Goal: Task Accomplishment & Management: Manage account settings

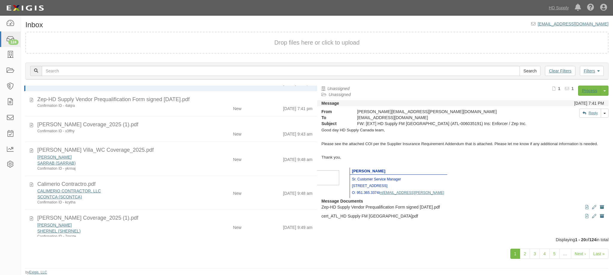
scroll to position [30, 0]
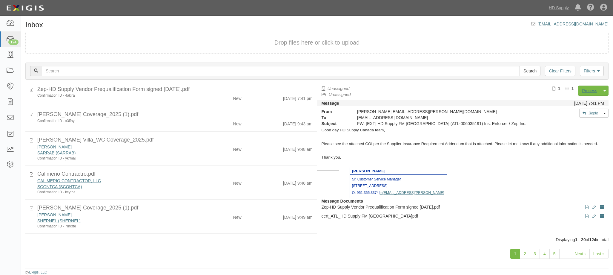
click at [147, 151] on div "SARRAB (SARRAB)" at bounding box center [115, 153] width 157 height 6
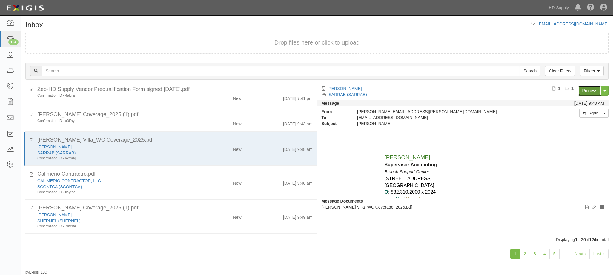
click at [587, 91] on link "Process" at bounding box center [590, 90] width 23 height 10
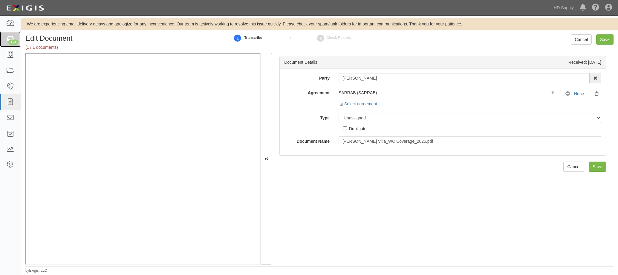
click at [11, 43] on div "124" at bounding box center [13, 41] width 10 height 5
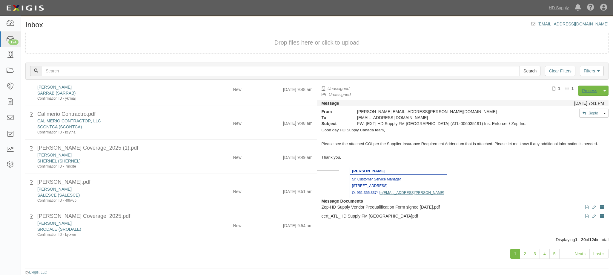
scroll to position [60, 0]
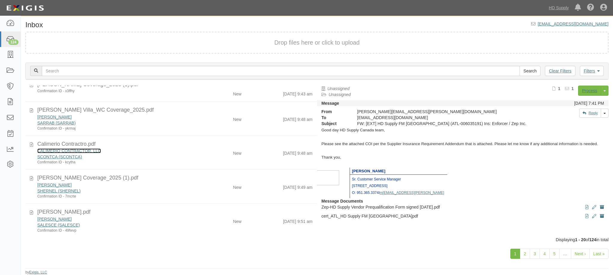
click at [81, 151] on link "CALIMERIO CONTRACTOR, LLC" at bounding box center [69, 150] width 64 height 5
click at [201, 157] on div "CALIMERIO CONTRACTOR, LLC SCONTCA (SCONTCA) Confirmation ID - kcytha New 8/22/2…" at bounding box center [175, 156] width 284 height 17
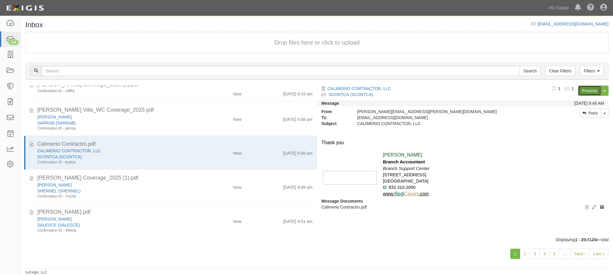
click at [587, 88] on link "Process" at bounding box center [590, 90] width 23 height 10
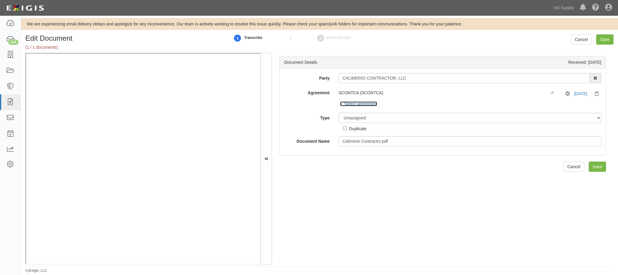
click at [341, 103] on icon at bounding box center [342, 104] width 4 height 3
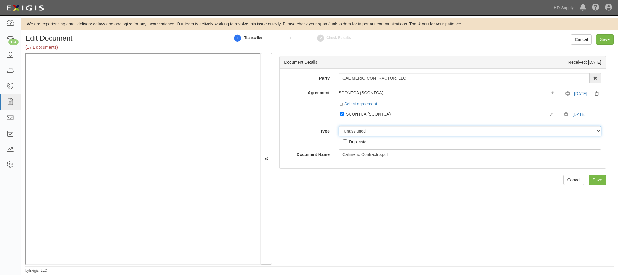
click at [359, 131] on select "Unassigned Binder Cancellation Notice Certificate Contract Endorsement Insuranc…" at bounding box center [470, 131] width 263 height 10
select select "CertificateDetail"
click at [339, 126] on select "Unassigned Binder Cancellation Notice Certificate Contract Endorsement Insuranc…" at bounding box center [470, 131] width 263 height 10
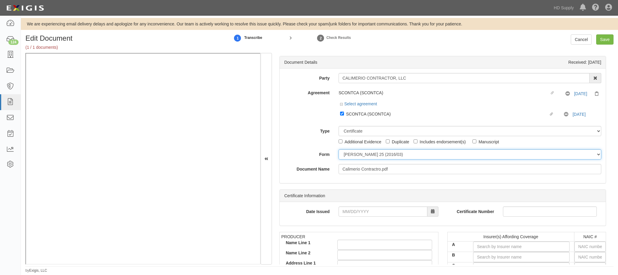
click at [358, 156] on select "ACORD 25 (2016/03) ACORD 101 ACORD 855 NY (2014/05) General" at bounding box center [470, 154] width 263 height 10
select select "GeneralFormDetail"
click at [339, 149] on select "ACORD 25 (2016/03) ACORD 101 ACORD 855 NY (2014/05) General" at bounding box center [470, 154] width 263 height 10
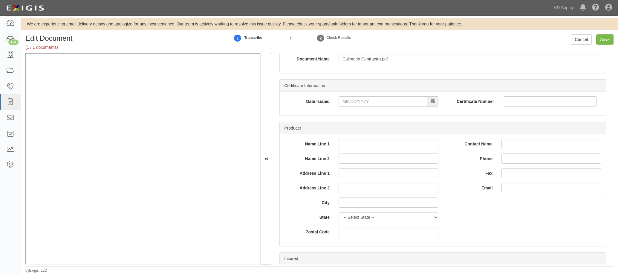
scroll to position [120, 0]
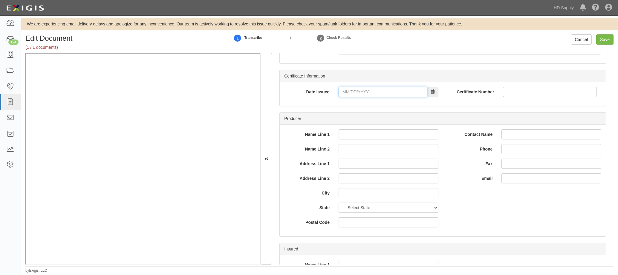
click at [346, 90] on input "Date Issued" at bounding box center [383, 92] width 89 height 10
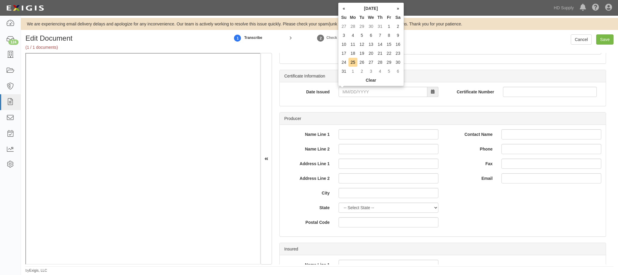
click at [343, 8] on th "«" at bounding box center [343, 8] width 9 height 9
click at [354, 55] on td "16" at bounding box center [352, 53] width 9 height 9
type input "06/16/2025"
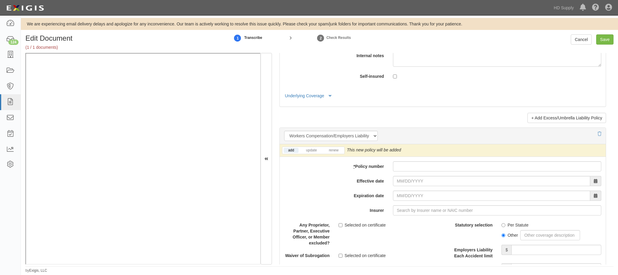
scroll to position [1434, 0]
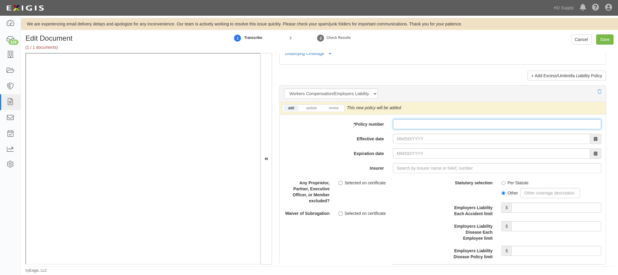
drag, startPoint x: 437, startPoint y: 123, endPoint x: 434, endPoint y: 118, distance: 5.2
click at [435, 122] on input "* Policy number" at bounding box center [497, 124] width 208 height 10
type input "22wecek4289"
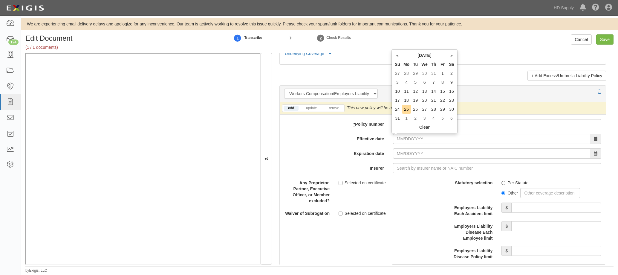
click at [395, 57] on th "«" at bounding box center [397, 55] width 9 height 9
click at [414, 88] on td "15" at bounding box center [415, 91] width 9 height 9
type input "07/15/2025"
type input "07/15/2026"
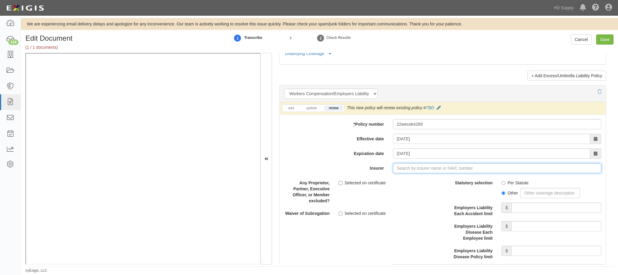
click at [403, 170] on input "Insurer" at bounding box center [497, 168] width 208 height 10
click at [397, 179] on div "Nutmeg Insurance Company ( 39608 ) A+ XV Rating" at bounding box center [407, 179] width 107 height 8
type input "Nutmeg Insurance Company (39608) A+ XV Rating"
click at [501, 182] on input "Per Statute" at bounding box center [503, 183] width 4 height 4
radio input "true"
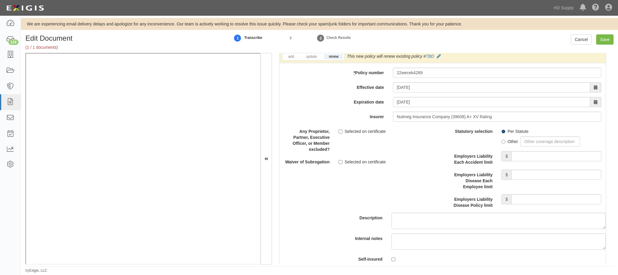
scroll to position [1494, 0]
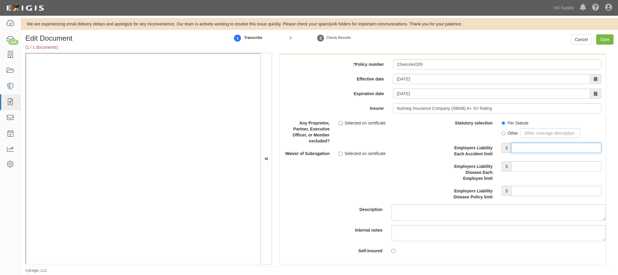
click at [532, 146] on input "Employers Liability Each Accident limit" at bounding box center [556, 148] width 90 height 10
type input "500,000"
click at [541, 166] on input "Employers Liability Disease Each Employee limit" at bounding box center [556, 166] width 90 height 10
type input "500,000"
click at [532, 191] on input "Employers Liability Disease Policy limit" at bounding box center [556, 191] width 90 height 10
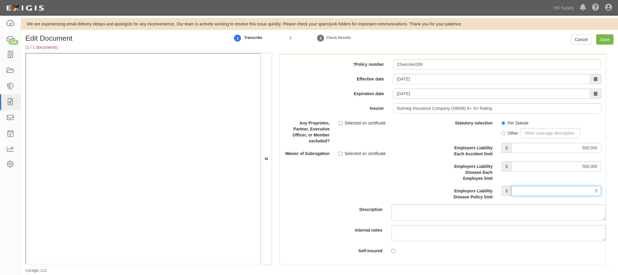
type input "500,000"
click at [445, 187] on label "Employers Liability Disease Policy limit" at bounding box center [470, 193] width 54 height 14
click at [511, 187] on input "500,000" at bounding box center [556, 191] width 90 height 10
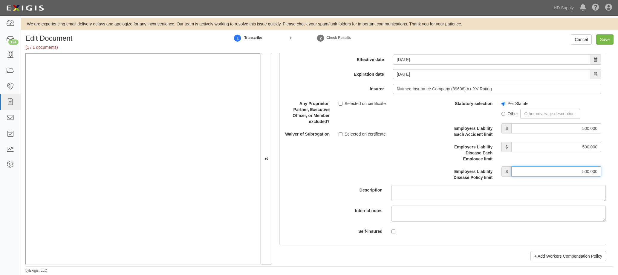
scroll to position [1524, 0]
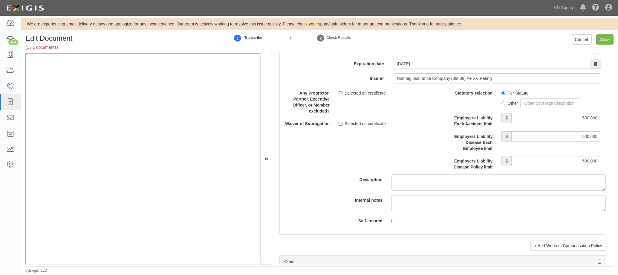
click at [602, 45] on div "Edit Document (1 / 1 documents) 1 Transcribe 2 Check Results Cancel Save" at bounding box center [319, 43] width 597 height 19
click at [602, 40] on input "Save" at bounding box center [604, 39] width 17 height 10
type input "500000"
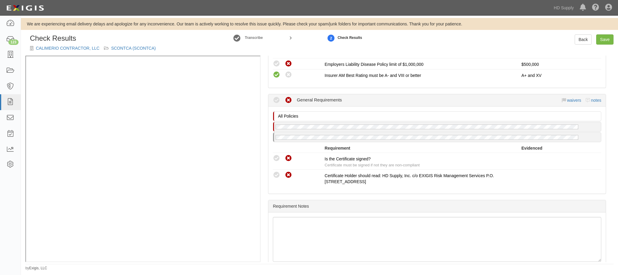
scroll to position [508, 0]
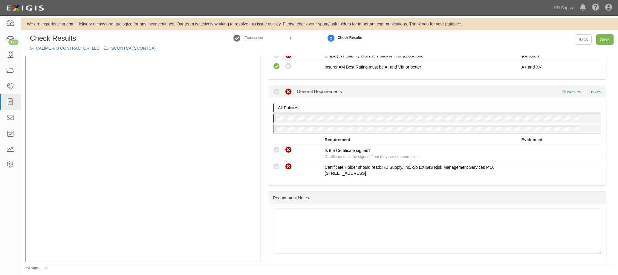
click at [278, 154] on icon at bounding box center [276, 149] width 7 height 7
click at [274, 154] on icon at bounding box center [276, 149] width 7 height 7
click at [278, 154] on icon at bounding box center [276, 149] width 7 height 7
click at [279, 154] on icon at bounding box center [276, 149] width 7 height 7
click at [274, 154] on icon at bounding box center [276, 149] width 7 height 7
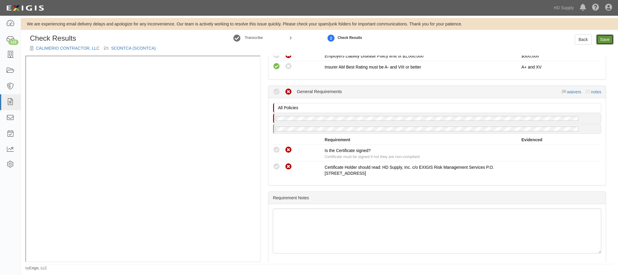
click at [605, 37] on link "Save" at bounding box center [604, 39] width 17 height 10
radio input "true"
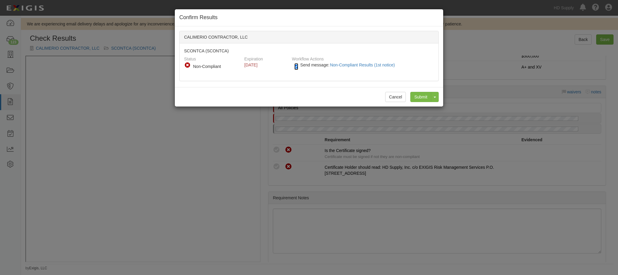
click at [294, 68] on input "Send message: Non-Compliant Results (1st notice)" at bounding box center [296, 66] width 4 height 7
checkbox input "false"
click at [424, 95] on input "Submit" at bounding box center [420, 97] width 21 height 10
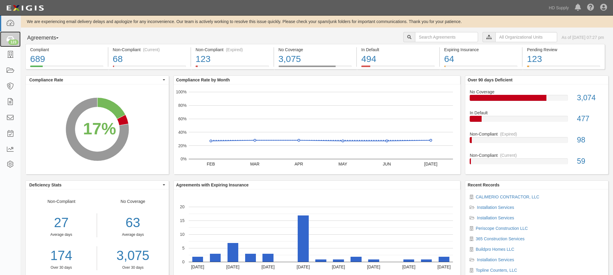
click at [10, 43] on div "123" at bounding box center [13, 41] width 10 height 5
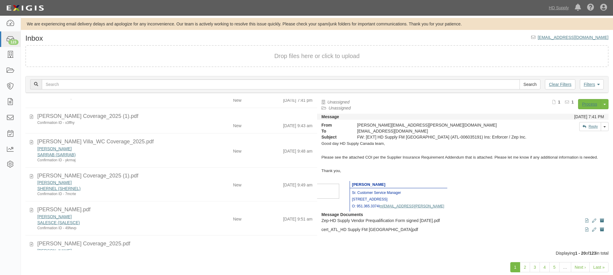
scroll to position [60, 0]
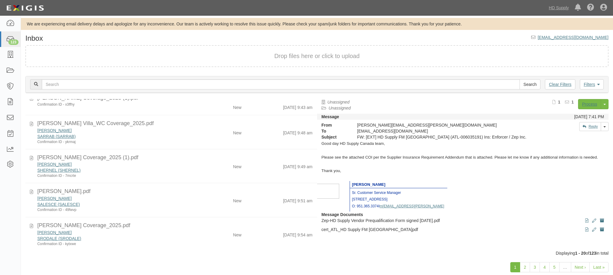
click at [134, 174] on div "Confirmation ID - 7mcrte" at bounding box center [115, 175] width 157 height 5
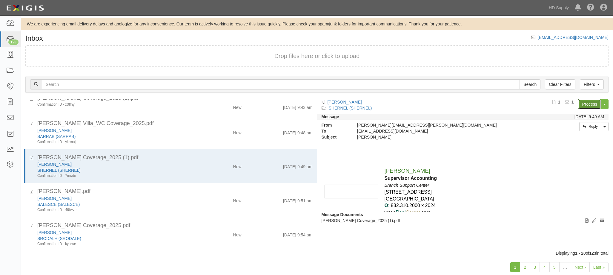
click at [592, 103] on link "Process" at bounding box center [590, 104] width 23 height 10
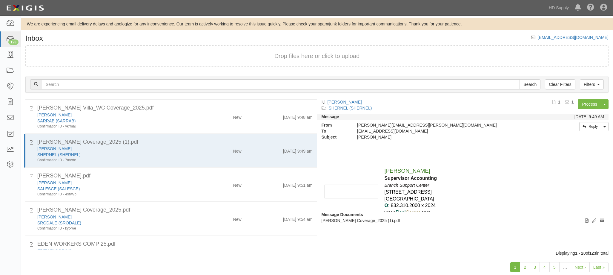
scroll to position [90, 0]
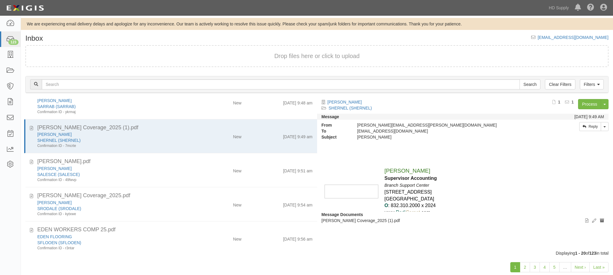
click at [126, 172] on div "SALESCE (SALESCE)" at bounding box center [115, 174] width 157 height 6
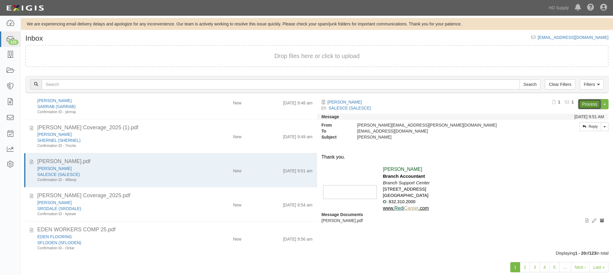
click at [588, 105] on link "Process" at bounding box center [590, 104] width 23 height 10
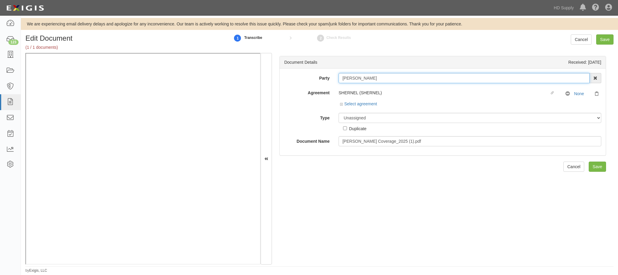
drag, startPoint x: 385, startPoint y: 78, endPoint x: 321, endPoint y: 81, distance: 63.7
click at [321, 81] on div "Party [PERSON_NAME] 1888 [PERSON_NAME] 1888 [PERSON_NAME] - IMPORT 2 [PERSON_NA…" at bounding box center [443, 78] width 326 height 10
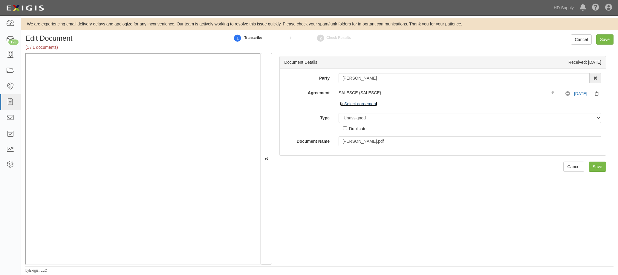
click at [342, 105] on icon at bounding box center [342, 104] width 4 height 3
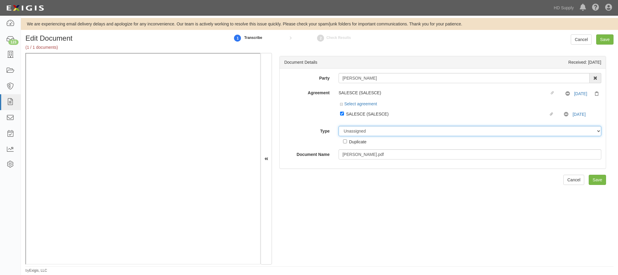
click at [362, 129] on select "Unassigned Binder Cancellation Notice Certificate Contract Endorsement Insuranc…" at bounding box center [470, 131] width 263 height 10
select select "CertificateDetail"
click at [339, 126] on select "Unassigned Binder Cancellation Notice Certificate Contract Endorsement Insuranc…" at bounding box center [470, 131] width 263 height 10
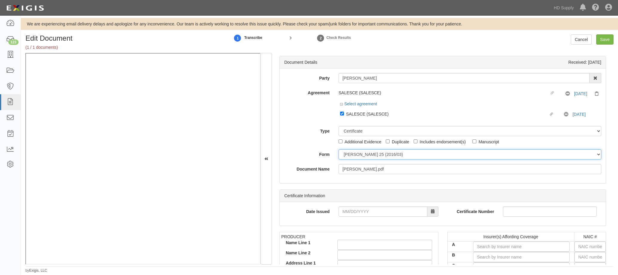
drag, startPoint x: 357, startPoint y: 154, endPoint x: 359, endPoint y: 158, distance: 4.1
click at [357, 154] on select "ACORD 25 (2016/03) ACORD 101 ACORD 855 NY (2014/05) General" at bounding box center [470, 154] width 263 height 10
select select "GeneralFormDetail"
click at [339, 149] on select "ACORD 25 (2016/03) ACORD 101 ACORD 855 NY (2014/05) General" at bounding box center [470, 154] width 263 height 10
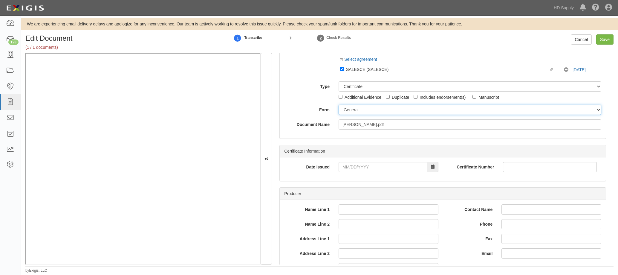
scroll to position [149, 0]
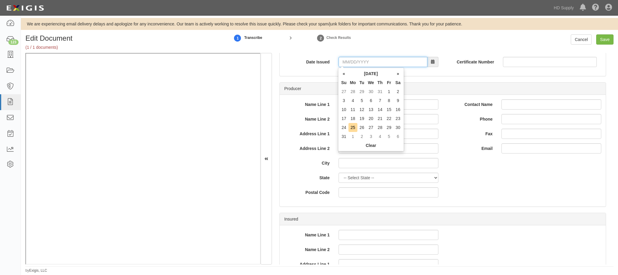
click at [342, 60] on input "Date Issued" at bounding box center [383, 62] width 89 height 10
type input "10/11/2024"
click at [324, 69] on div "Date Issued 10/11/2024" at bounding box center [361, 64] width 163 height 15
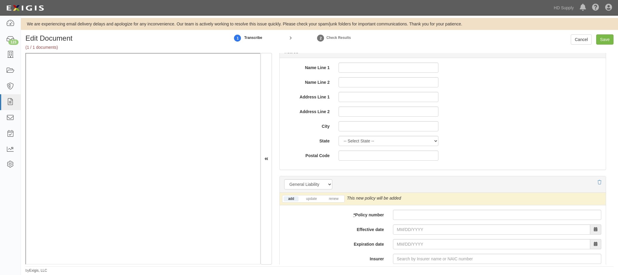
scroll to position [388, 0]
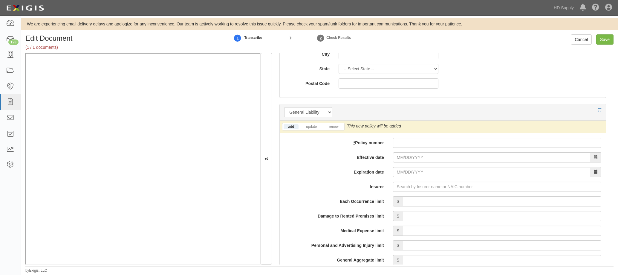
click at [312, 145] on label "* Policy number" at bounding box center [334, 141] width 109 height 8
click at [393, 145] on input "* Policy number" at bounding box center [497, 142] width 208 height 10
click at [406, 143] on input "* Policy number" at bounding box center [497, 142] width 208 height 10
click at [412, 146] on input "* Policy number" at bounding box center [497, 142] width 208 height 10
paste input "96EZW0834"
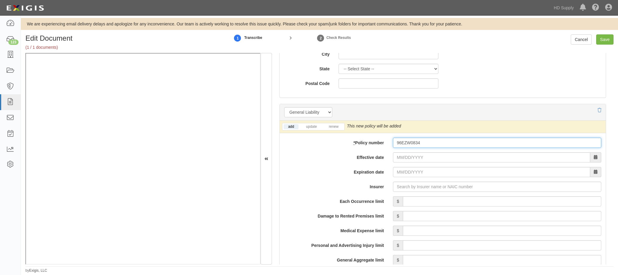
type input "96EZW0834"
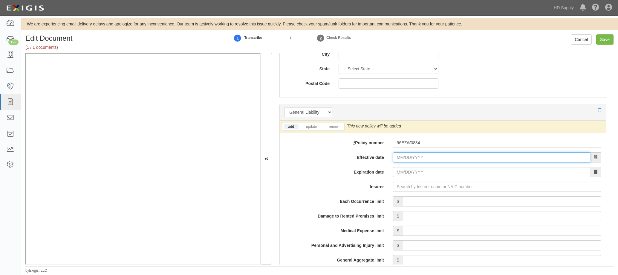
click at [398, 159] on input "Effective date" at bounding box center [491, 157] width 197 height 10
type input "1"
type input "10/11/2024"
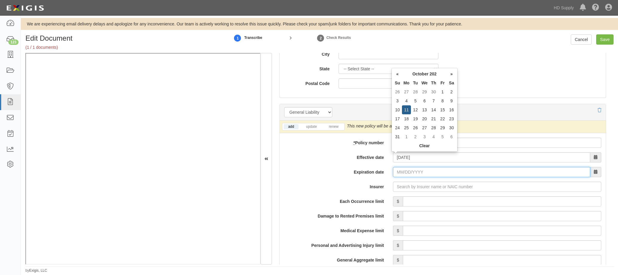
type input "10/11/2025"
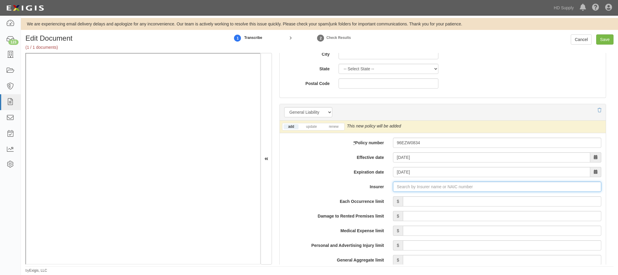
type input "21st Century Advantage Insurance Company (25232) NR Rating"
type input "2"
click at [408, 198] on div "State Farm Fire and Casualty Company ( 25143 ) A++ XV Rating" at bounding box center [419, 198] width 130 height 8
type input "State Farm Fire and Casualty Company (25143) A++ XV Rating"
drag, startPoint x: 496, startPoint y: 197, endPoint x: 502, endPoint y: 200, distance: 6.4
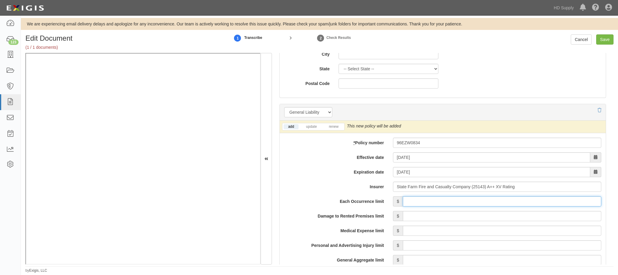
click at [496, 197] on input "Each Occurrence limit" at bounding box center [502, 201] width 198 height 10
type input "1,000,000"
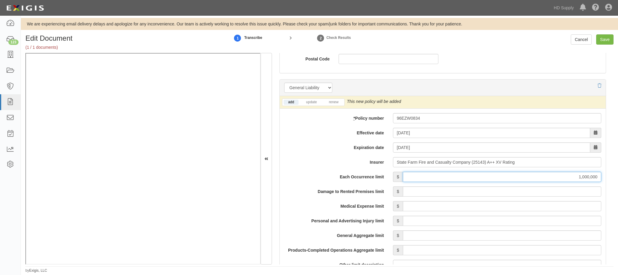
scroll to position [418, 0]
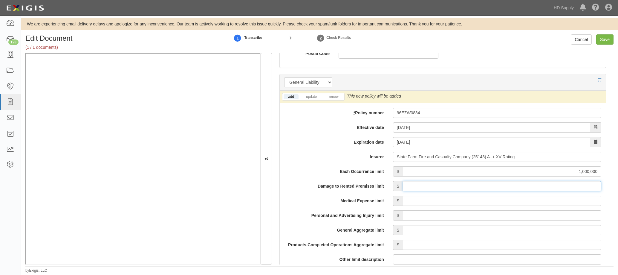
click at [538, 186] on input "Damage to Rented Premises limit" at bounding box center [502, 186] width 198 height 10
type input "1,000,000"
click at [524, 202] on input "Medical Expense limit" at bounding box center [502, 200] width 198 height 10
type input "5,000"
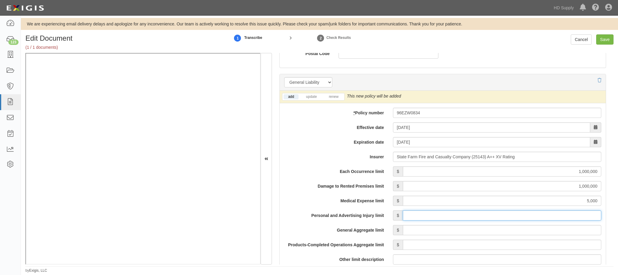
click at [553, 215] on input "Personal and Advertising Injury limit" at bounding box center [502, 215] width 198 height 10
type input "1,000,000"
click at [536, 230] on input "General Aggregate limit" at bounding box center [502, 230] width 198 height 10
type input "2,000,000"
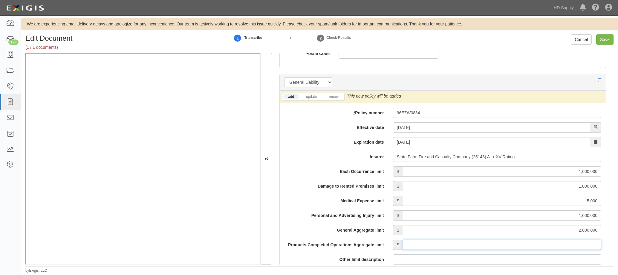
drag, startPoint x: 553, startPoint y: 245, endPoint x: 551, endPoint y: 241, distance: 4.8
click at [553, 245] on input "Products-Completed Operations Aggregate limit" at bounding box center [502, 244] width 198 height 10
type input "2,000,000"
click at [319, 232] on label "General Aggregate limit" at bounding box center [334, 229] width 109 height 8
click at [403, 232] on input "2,000,000" at bounding box center [502, 230] width 198 height 10
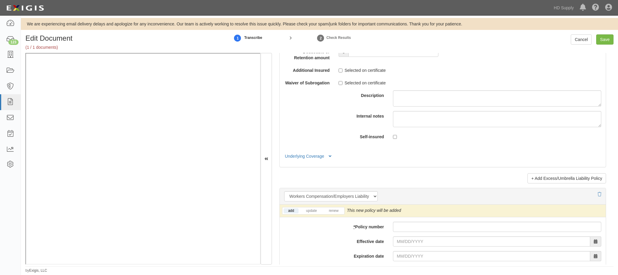
scroll to position [1404, 0]
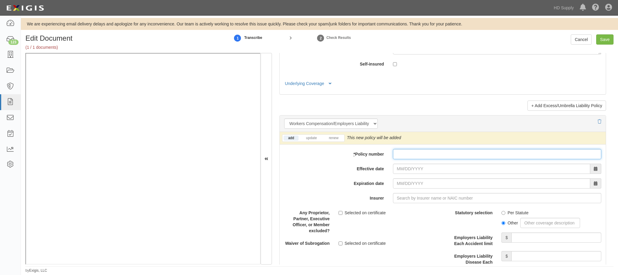
click at [430, 152] on input "* Policy number" at bounding box center [497, 154] width 208 height 10
drag, startPoint x: 409, startPoint y: 157, endPoint x: 414, endPoint y: 163, distance: 7.7
click at [409, 157] on input "* Policy number" at bounding box center [497, 154] width 208 height 10
paste input "96EZW0859"
type input "96EZW0859"
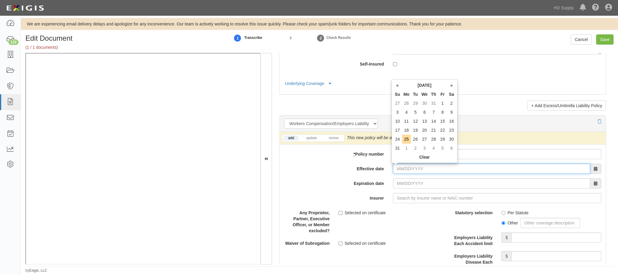
click at [395, 169] on input "Effective date" at bounding box center [491, 168] width 197 height 10
type input "10/11/2024"
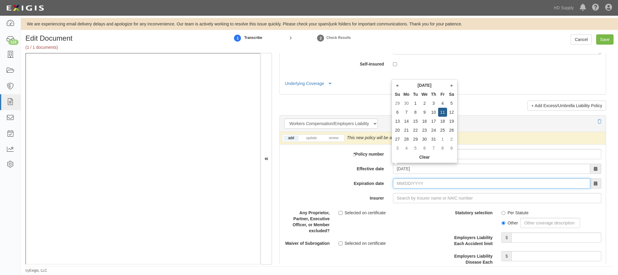
type input "10/11/2025"
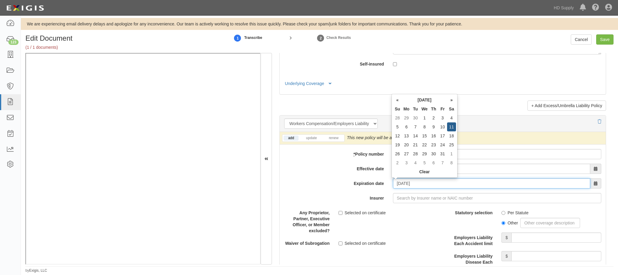
click at [400, 182] on input "10/11/2025" at bounding box center [491, 183] width 197 height 10
click at [399, 198] on input "Insurer" at bounding box center [497, 198] width 208 height 10
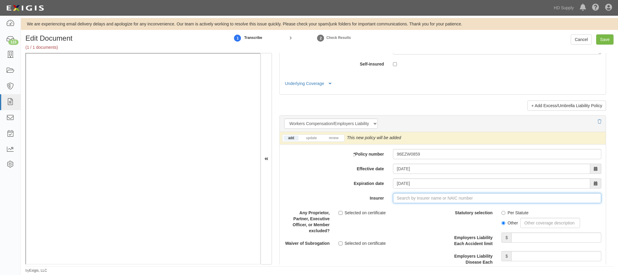
type input "21st Century Advantage Insurance Company (25232) NR Rating"
type input "2"
click at [395, 209] on div "State Farm Fire and Casualty Company ( 25143 ) A++ XV Rating" at bounding box center [419, 209] width 130 height 8
type input "State Farm Fire and Casualty Company (25143) A++ XV Rating"
click at [501, 212] on input "Per Statute" at bounding box center [503, 213] width 4 height 4
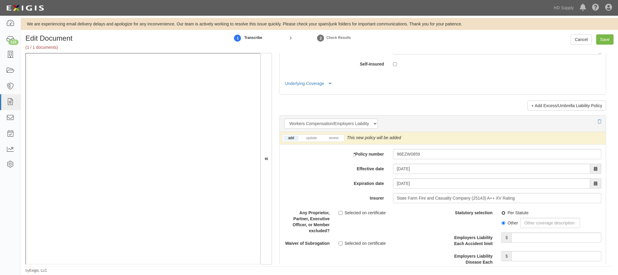
radio input "true"
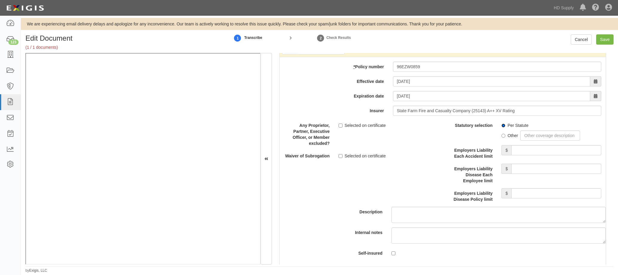
scroll to position [1494, 0]
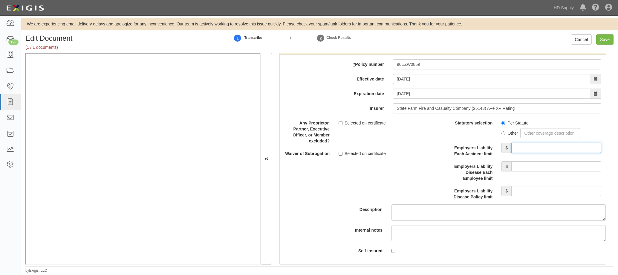
click at [522, 146] on input "Employers Liability Each Accident limit" at bounding box center [556, 148] width 90 height 10
type input "100,000"
click at [530, 169] on input "Employers Liability Disease Each Employee limit" at bounding box center [556, 166] width 90 height 10
type input "100,000"
click at [529, 188] on input "Employers Liability Disease Policy limit" at bounding box center [556, 191] width 90 height 10
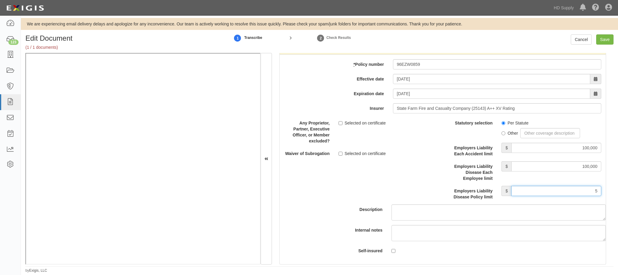
type input "500,000"
click at [443, 200] on div "Statutory selection Per Statute Other Employers Liability Each Accident limit $…" at bounding box center [524, 161] width 163 height 86
click at [603, 38] on input "Save" at bounding box center [604, 39] width 17 height 10
type input "1000000"
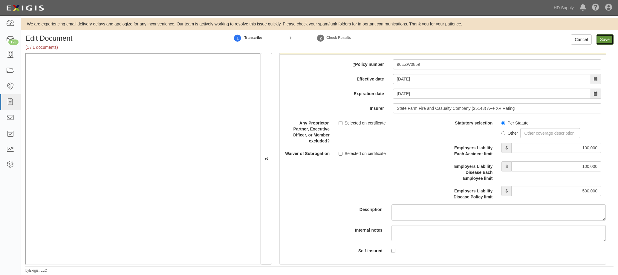
type input "5000"
type input "1000000"
type input "2000000"
type input "100000"
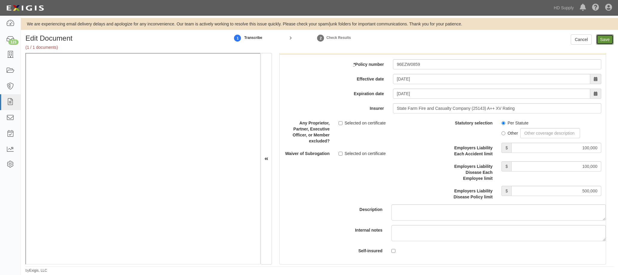
type input "100000"
type input "500000"
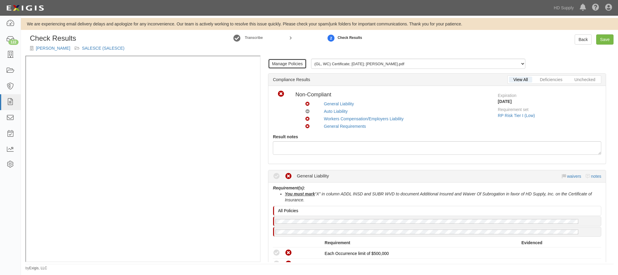
click at [286, 68] on link "Manage Policies" at bounding box center [287, 64] width 39 height 10
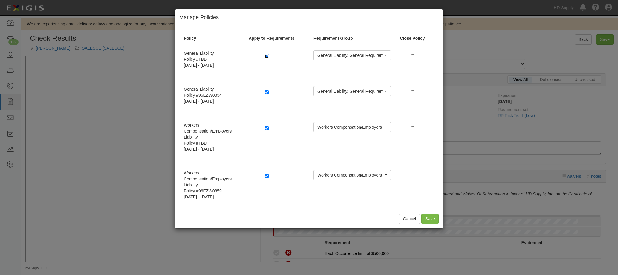
click at [267, 56] on input "checkbox" at bounding box center [267, 56] width 4 height 4
checkbox input "false"
click at [267, 129] on input "checkbox" at bounding box center [267, 128] width 4 height 4
checkbox input "false"
click at [429, 218] on button "Save" at bounding box center [429, 218] width 17 height 10
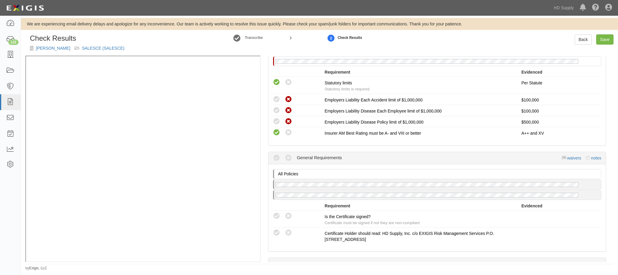
scroll to position [478, 0]
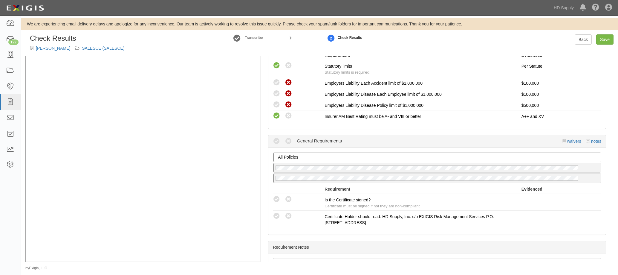
click at [277, 203] on icon at bounding box center [276, 198] width 7 height 7
radio input "true"
click at [385, 241] on div "Manage Policies (GL, WC) Certificate; 8/22/2025; Cesareo Morales Mireles.pdf Un…" at bounding box center [437, 159] width 353 height 206
click at [602, 37] on link "Save" at bounding box center [604, 39] width 17 height 10
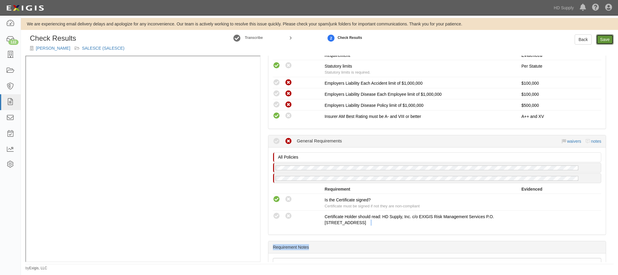
radio input "true"
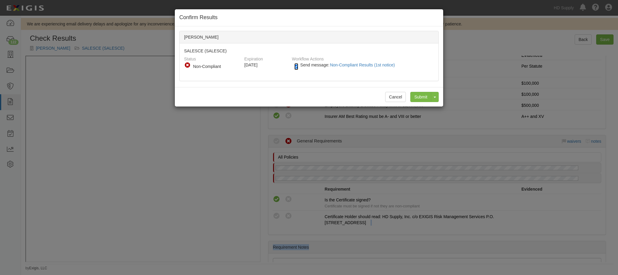
click at [298, 64] on input "Send message: Non-Compliant Results (1st notice)" at bounding box center [296, 66] width 4 height 7
checkbox input "false"
click at [418, 96] on input "Submit" at bounding box center [420, 97] width 21 height 10
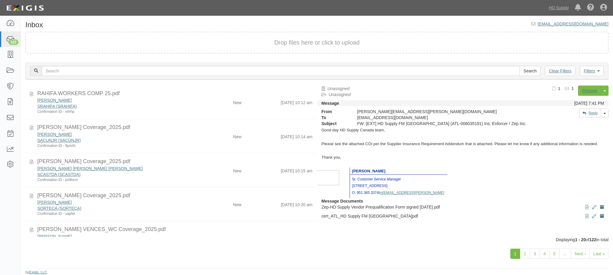
scroll to position [505, 0]
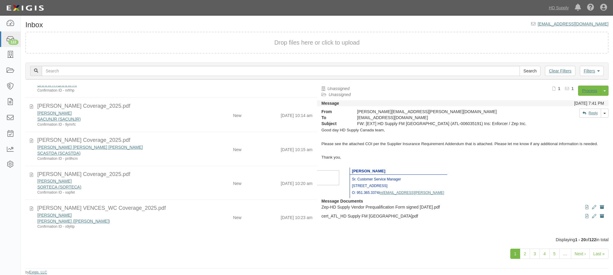
click at [227, 22] on div "× Compliance result successfully updated. Inbox inbox@hdsupply.complianz.com Dr…" at bounding box center [317, 136] width 593 height 275
click at [526, 255] on link "2" at bounding box center [525, 253] width 10 height 10
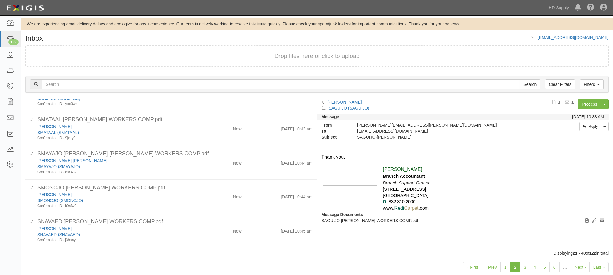
scroll to position [13, 0]
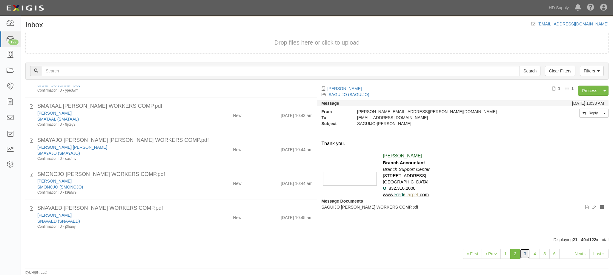
click at [524, 254] on link "3" at bounding box center [525, 253] width 10 height 10
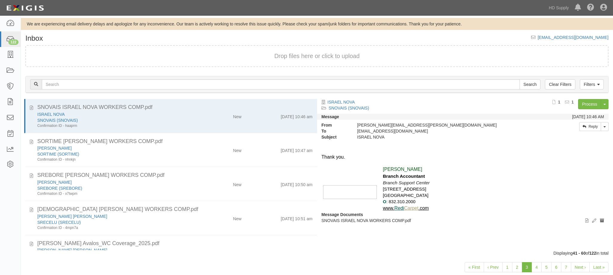
click at [111, 156] on div "SORTIME (SORTIME)" at bounding box center [115, 154] width 157 height 6
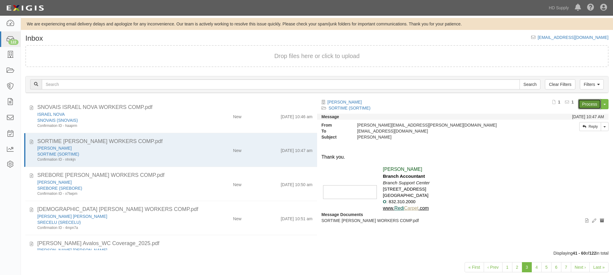
click at [590, 108] on link "Process" at bounding box center [590, 104] width 23 height 10
click at [147, 186] on div "SREBORE (SREBORE)" at bounding box center [115, 188] width 157 height 6
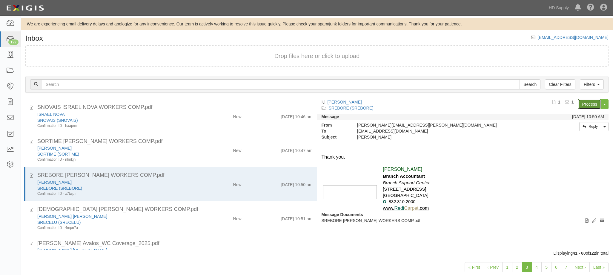
click at [592, 105] on link "Process" at bounding box center [590, 104] width 23 height 10
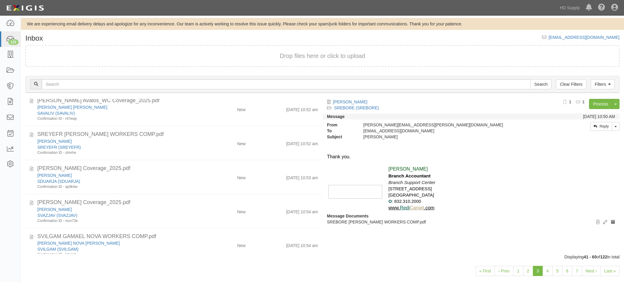
scroll to position [149, 0]
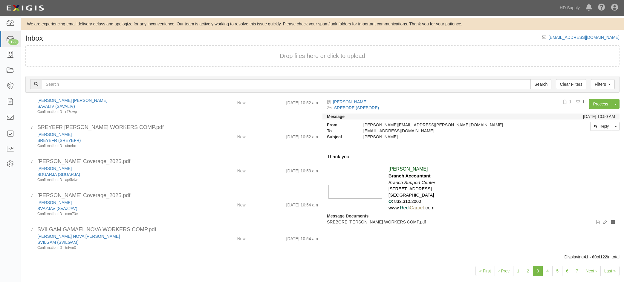
click at [130, 172] on div "SDUARJA (SDUARJA)" at bounding box center [117, 175] width 160 height 6
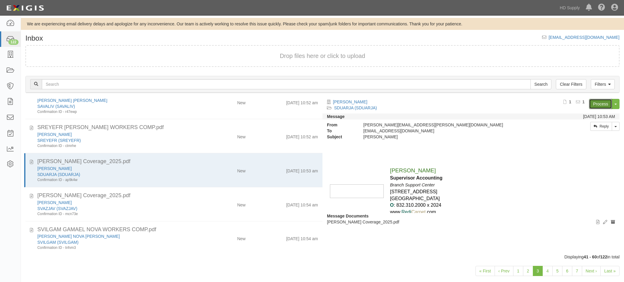
click at [602, 103] on link "Process" at bounding box center [600, 104] width 23 height 10
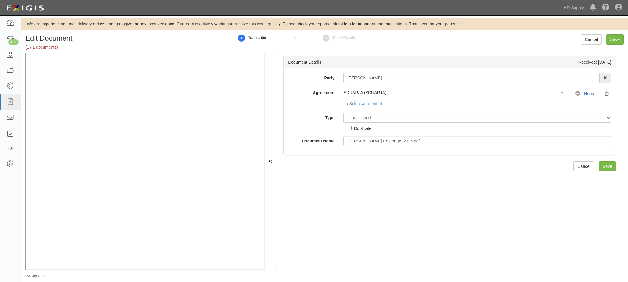
drag, startPoint x: 115, startPoint y: 8, endPoint x: 259, endPoint y: 15, distance: 143.6
click at [116, 8] on div "Dashboard 122 Inbox Parties Agreements Coverages Documents Messages Tasks Repor…" at bounding box center [313, 7] width 619 height 15
